Goal: Task Accomplishment & Management: Manage account settings

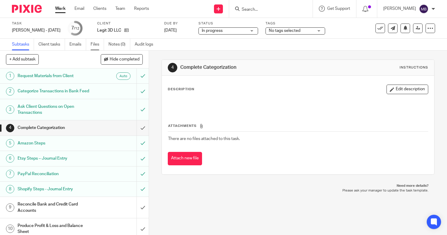
click at [96, 42] on link "Files" at bounding box center [97, 45] width 13 height 12
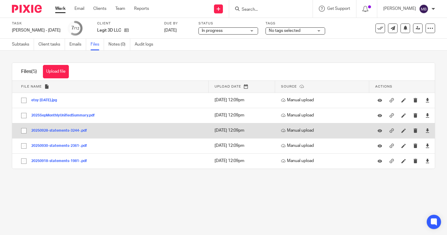
click at [77, 130] on button "20250928-statements-3244-.pdf" at bounding box center [61, 131] width 60 height 4
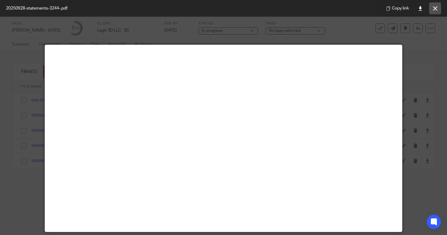
click at [437, 7] on icon at bounding box center [435, 8] width 4 height 4
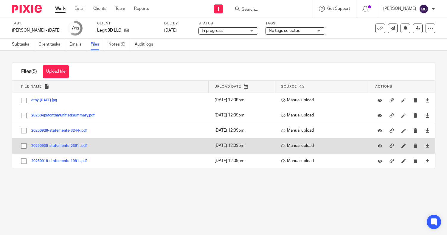
click at [57, 142] on td "20250930-statements-2361-.pdf 20250930-statements-2361- Save" at bounding box center [110, 145] width 197 height 15
click at [58, 148] on button "20250930-statements-2361-.pdf" at bounding box center [61, 146] width 60 height 4
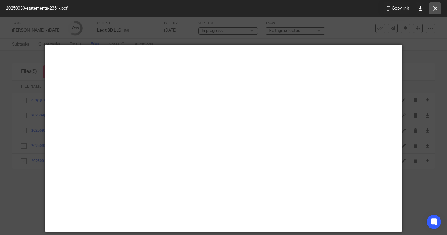
click at [439, 9] on button at bounding box center [436, 8] width 12 height 12
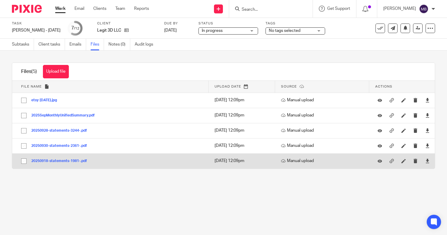
click at [72, 160] on button "20250918-statements-1981-.pdf" at bounding box center [61, 161] width 60 height 4
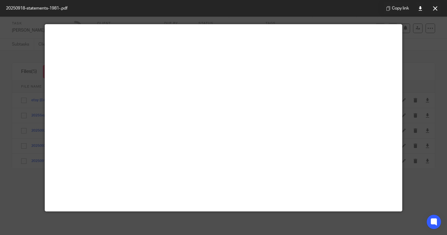
scroll to position [24, 0]
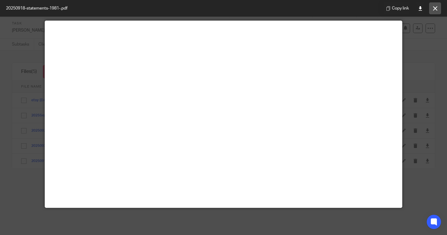
click at [439, 9] on button at bounding box center [436, 8] width 12 height 12
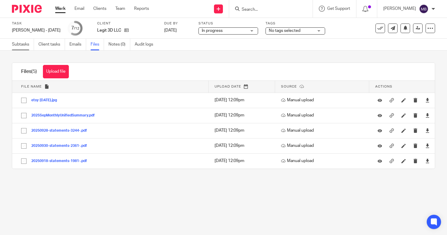
click at [15, 50] on link "Subtasks" at bounding box center [23, 45] width 22 height 12
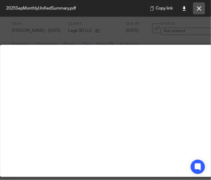
scroll to position [47, 21]
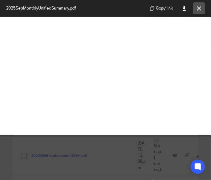
click at [200, 10] on icon at bounding box center [199, 8] width 4 height 4
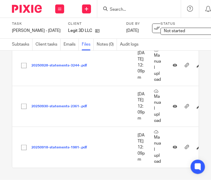
scroll to position [226, 0]
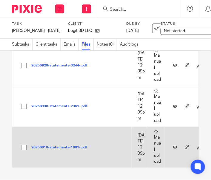
click at [75, 146] on button "20250918-statements-1981-.pdf" at bounding box center [61, 148] width 60 height 4
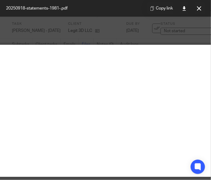
scroll to position [0, 30]
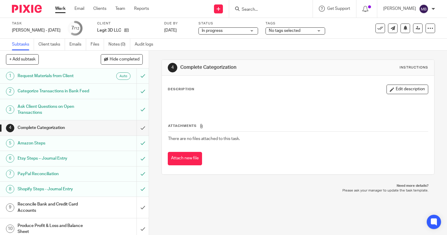
scroll to position [41, 0]
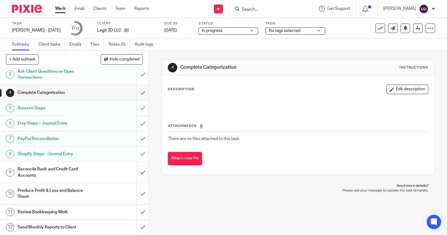
click at [136, 177] on input "submit" at bounding box center [74, 172] width 149 height 21
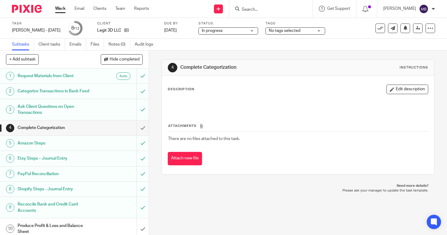
click at [286, 33] on span "No tags selected" at bounding box center [291, 31] width 45 height 6
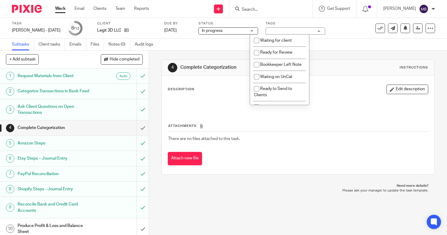
click at [283, 79] on span "Waiting on UnCat" at bounding box center [276, 77] width 32 height 4
checkbox input "true"
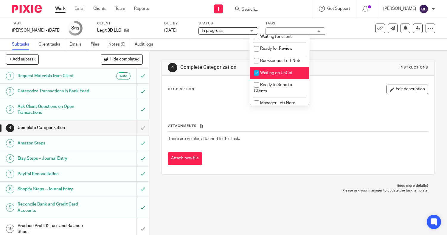
scroll to position [41, 0]
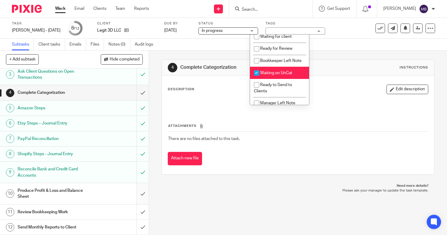
click at [136, 194] on input "submit" at bounding box center [74, 193] width 149 height 21
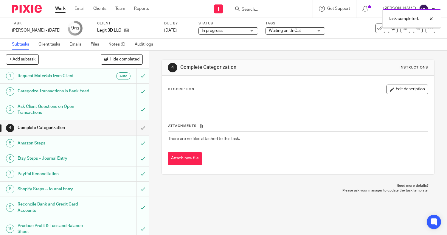
scroll to position [41, 0]
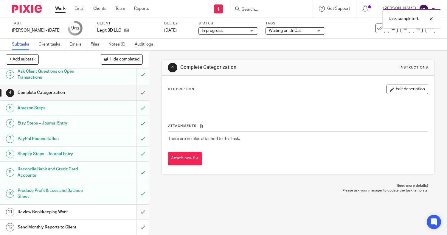
click at [135, 215] on input "submit" at bounding box center [74, 212] width 149 height 15
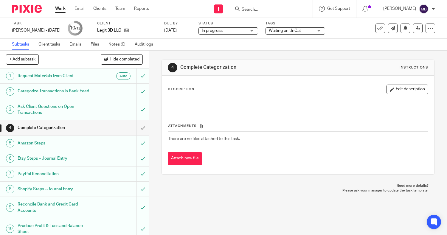
click at [242, 13] on div at bounding box center [271, 9] width 84 height 18
click at [244, 13] on div at bounding box center [271, 9] width 84 height 18
click at [241, 7] on input "Search" at bounding box center [268, 9] width 54 height 5
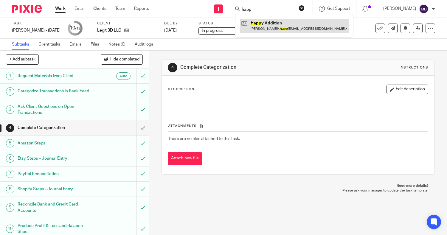
type input "happ"
click at [243, 32] on link at bounding box center [294, 26] width 109 height 14
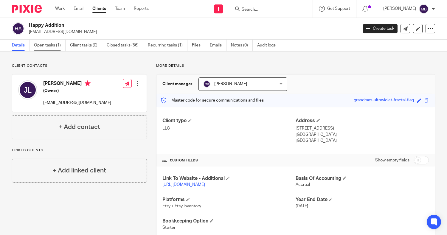
click at [53, 43] on link "Open tasks (1)" at bounding box center [50, 46] width 32 height 12
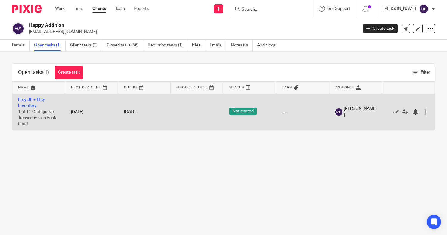
click at [25, 103] on td "Etsy JE + Etsy Inventory 1 of 11 · Categorize Transactions in Bank Feed" at bounding box center [38, 112] width 53 height 37
click at [28, 101] on link "Etsy JE + Etsy Inventory" at bounding box center [31, 103] width 27 height 10
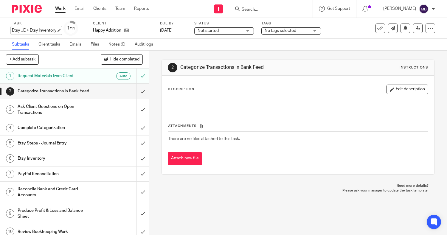
click at [46, 31] on div "Etsy JE + Etsy Inventory Save Etsy JE + Etsy Inventory" at bounding box center [34, 30] width 44 height 6
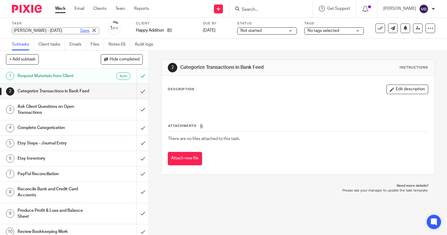
type input "[PERSON_NAME] - [DATE]"
click at [80, 31] on link "Save" at bounding box center [84, 31] width 9 height 6
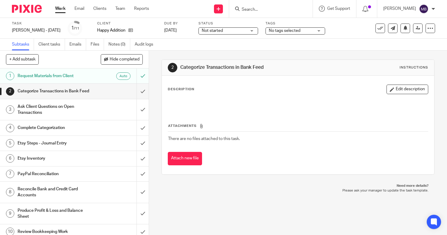
click at [234, 30] on div "Not started Not started" at bounding box center [229, 30] width 60 height 7
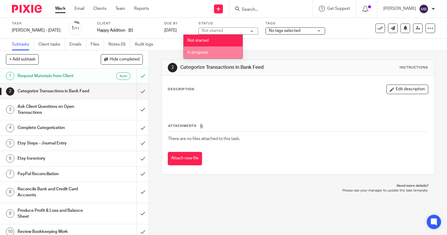
click at [207, 52] on span "In progress" at bounding box center [198, 52] width 21 height 4
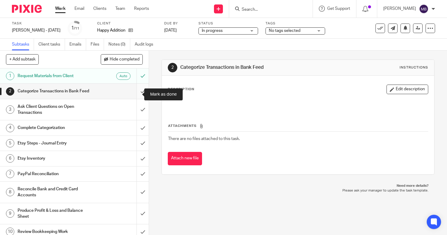
click at [135, 96] on input "submit" at bounding box center [74, 91] width 149 height 15
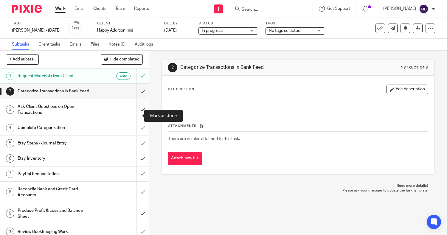
click at [136, 115] on input "submit" at bounding box center [74, 109] width 149 height 21
